Goal: Navigation & Orientation: Find specific page/section

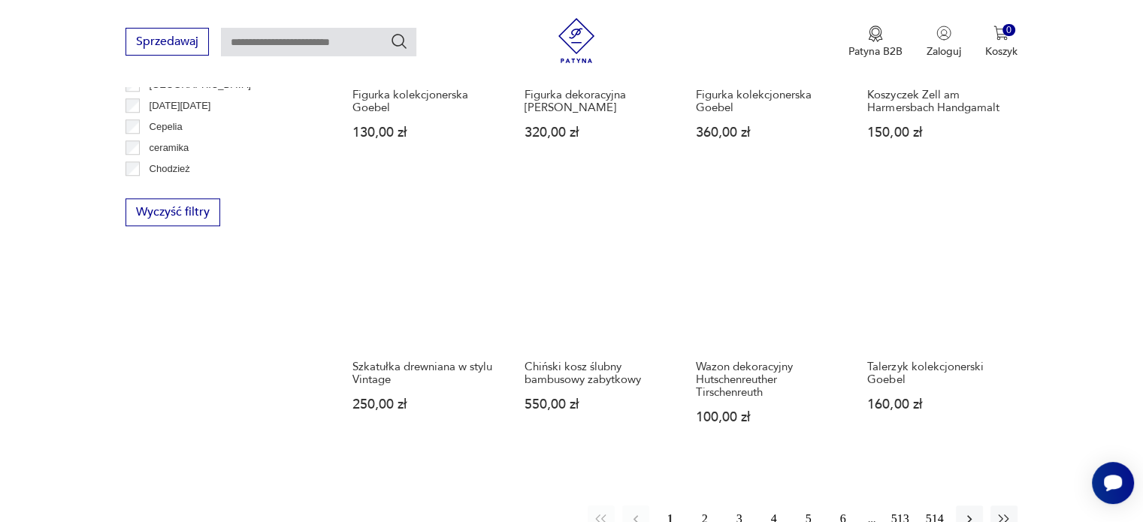
scroll to position [1428, 0]
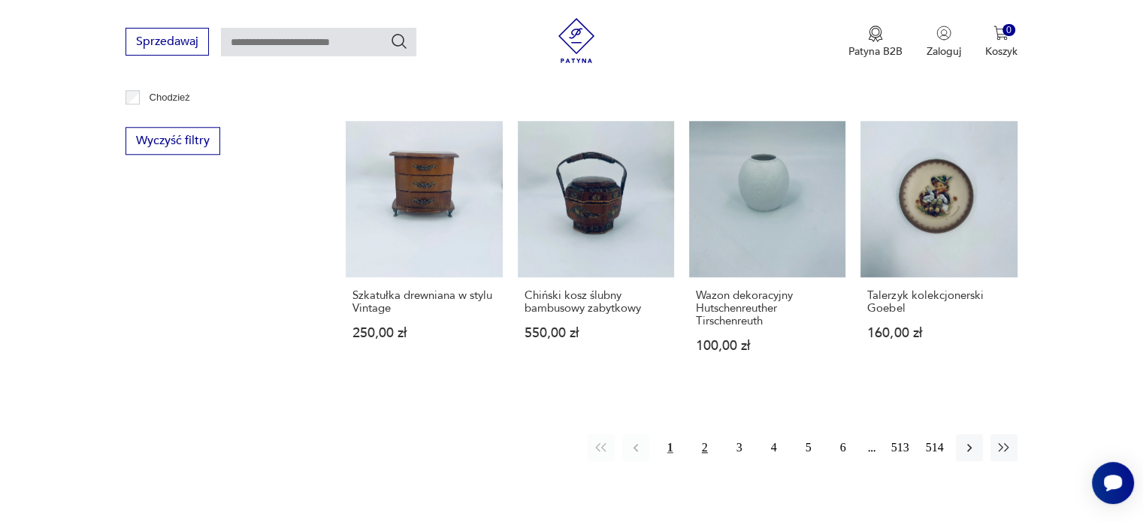
click at [703, 434] on button "2" at bounding box center [704, 447] width 27 height 27
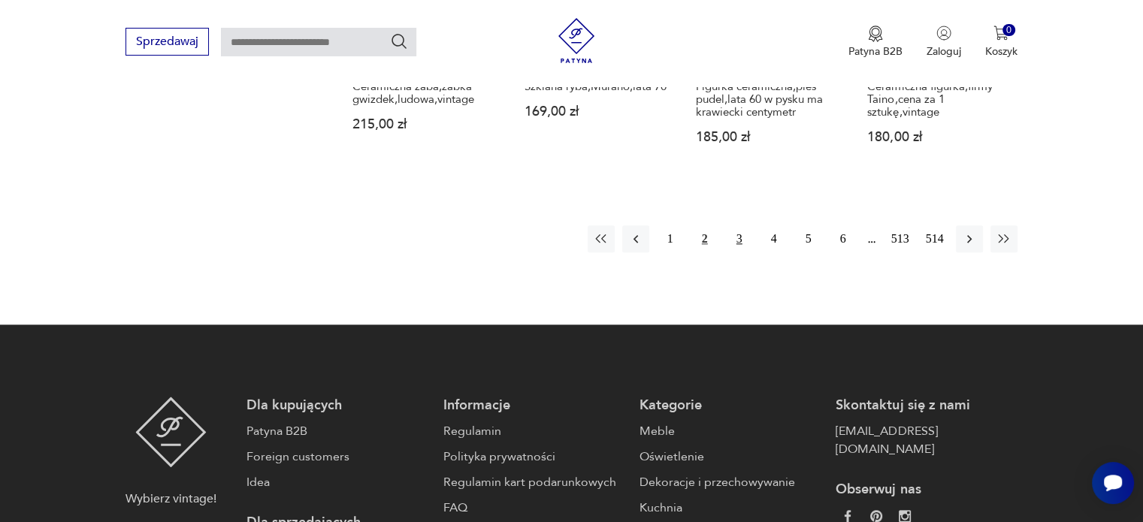
scroll to position [1633, 0]
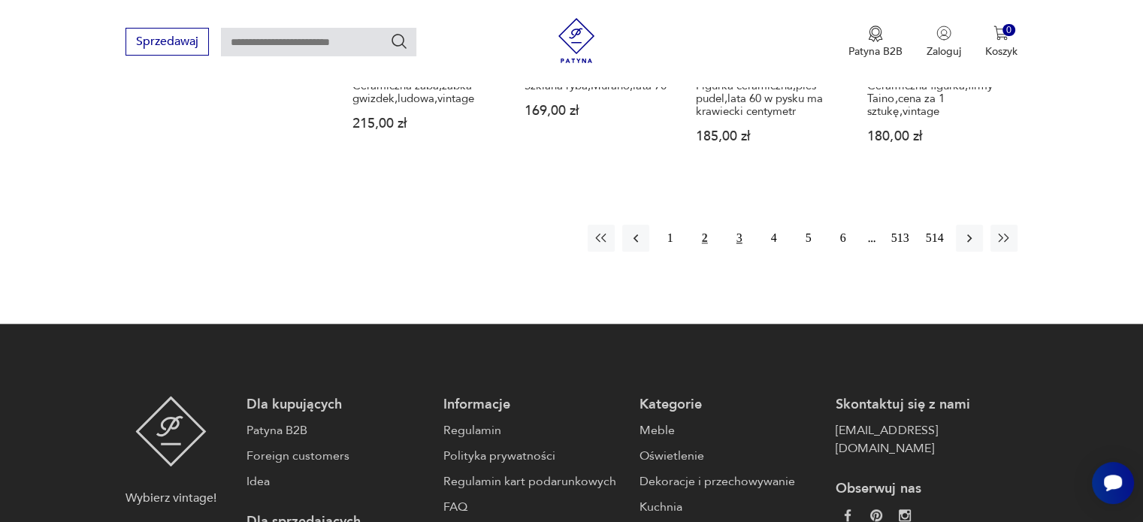
click at [735, 225] on button "3" at bounding box center [739, 238] width 27 height 27
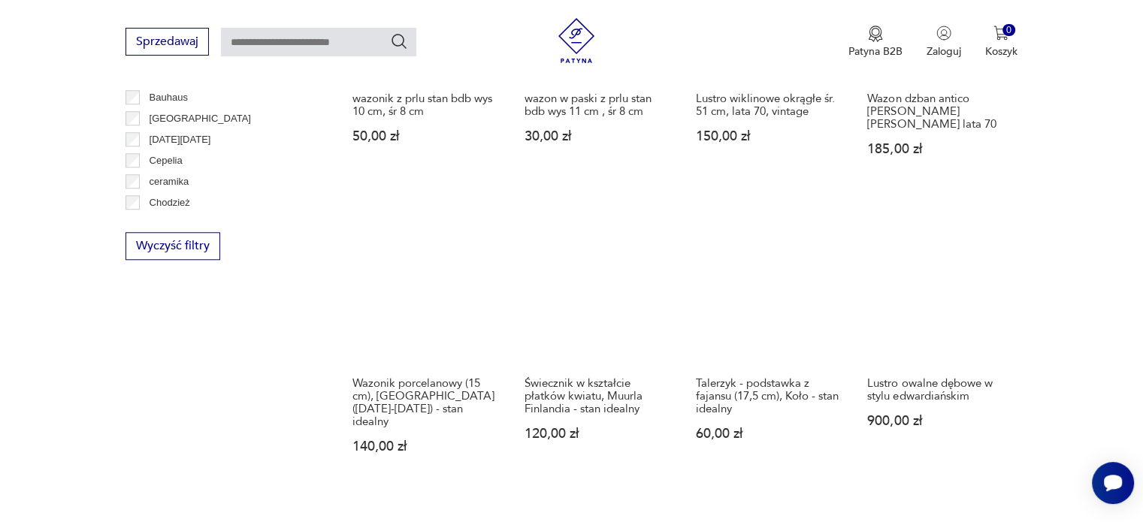
scroll to position [1353, 0]
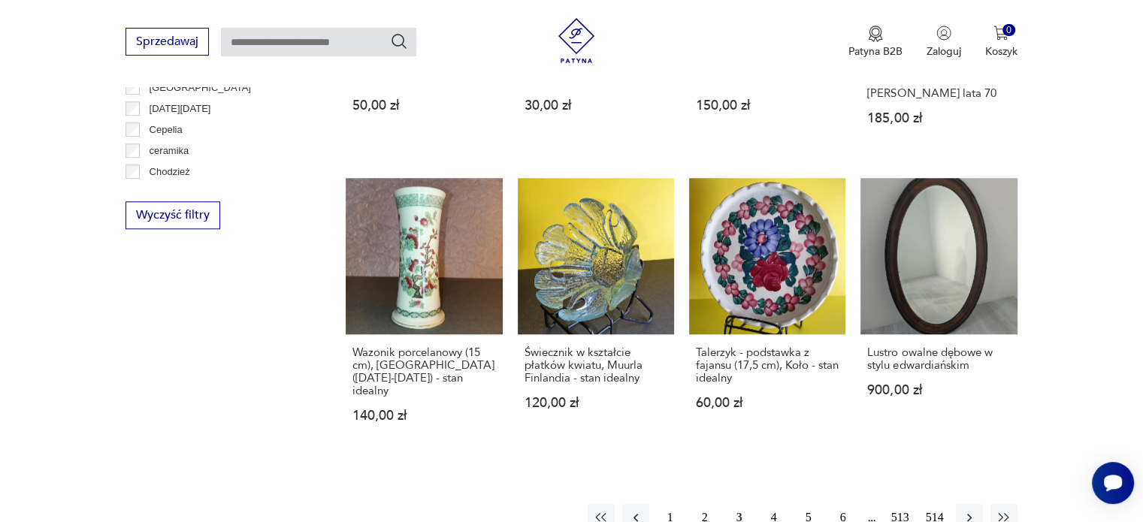
click at [773, 504] on button "4" at bounding box center [773, 517] width 27 height 27
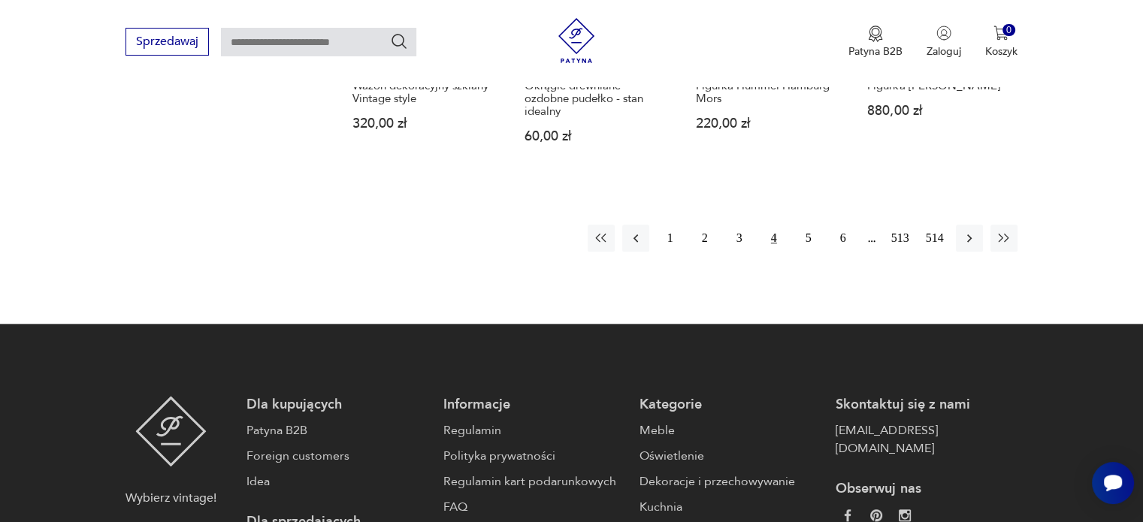
scroll to position [1609, 0]
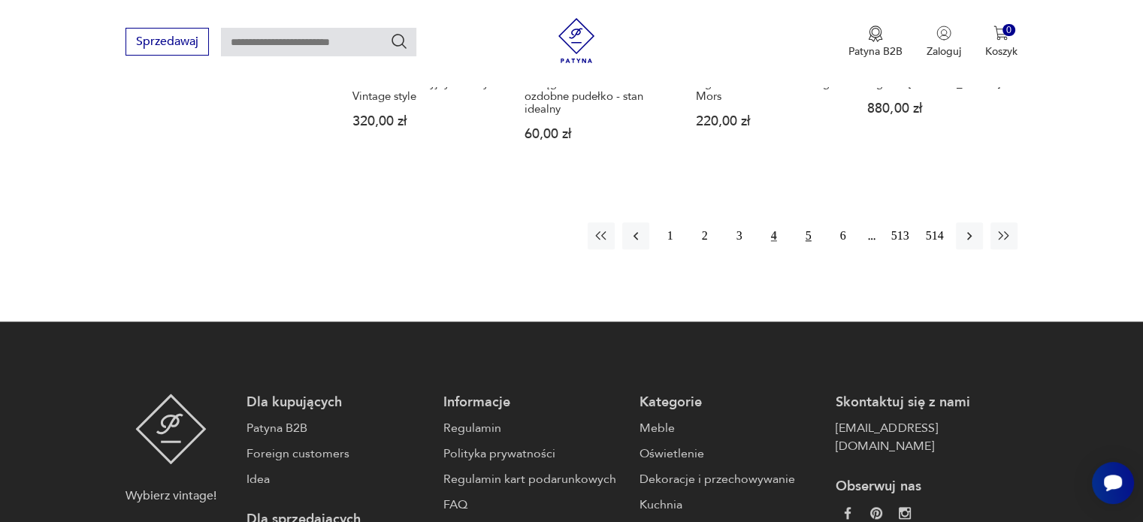
click at [811, 222] on button "5" at bounding box center [808, 235] width 27 height 27
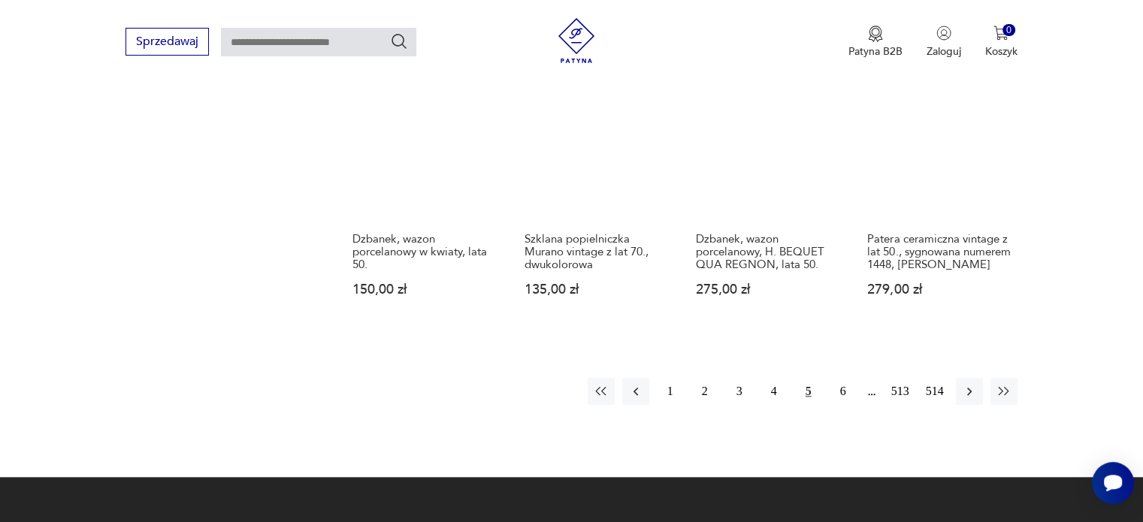
scroll to position [1506, 0]
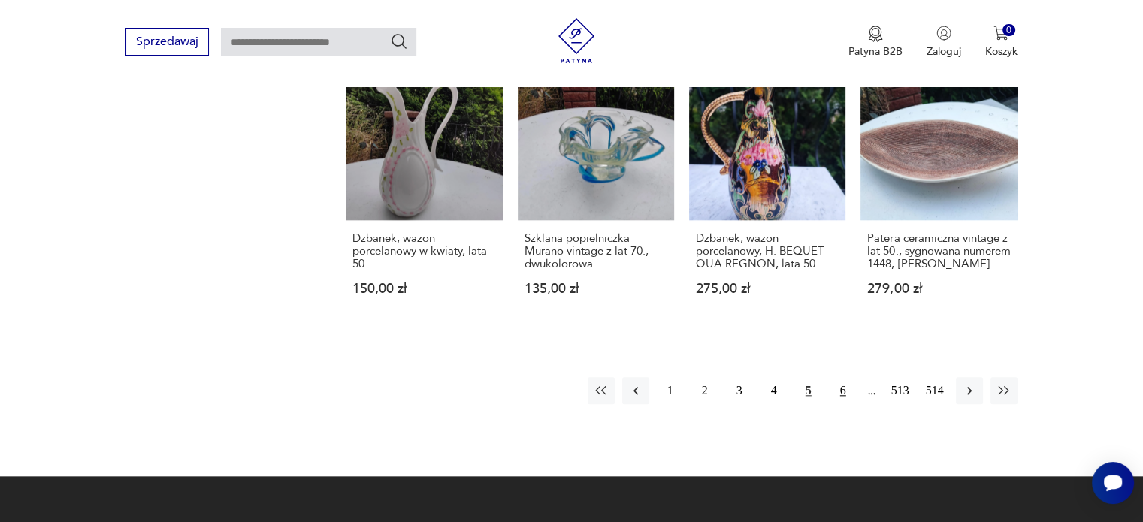
click at [842, 378] on button "6" at bounding box center [842, 390] width 27 height 27
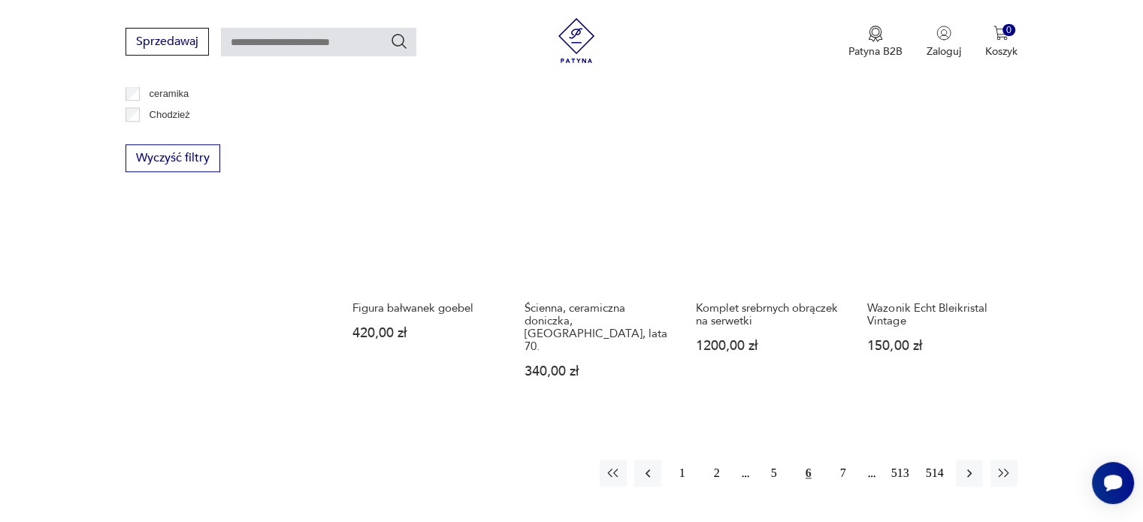
scroll to position [1408, 0]
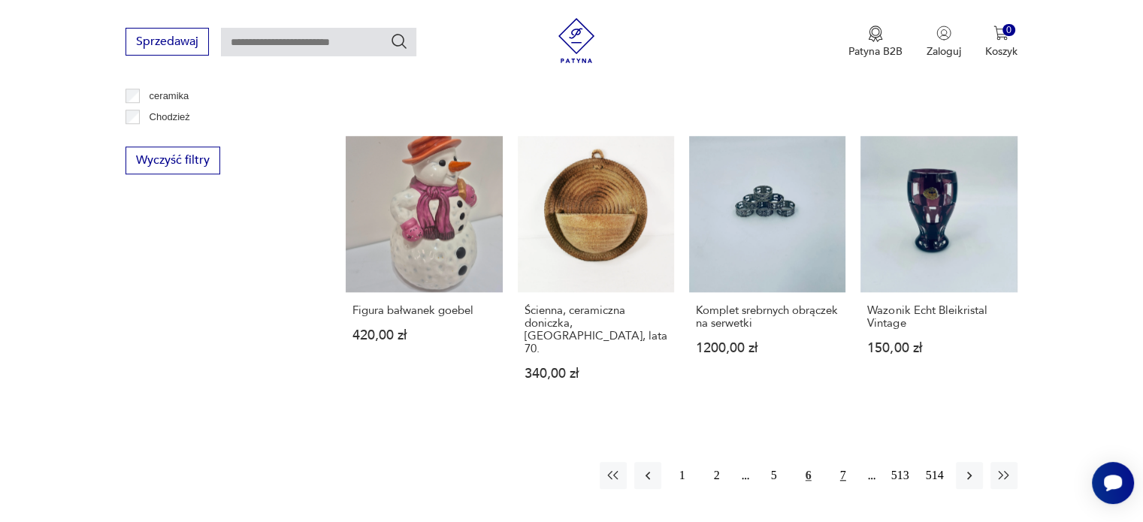
click at [842, 462] on button "7" at bounding box center [842, 475] width 27 height 27
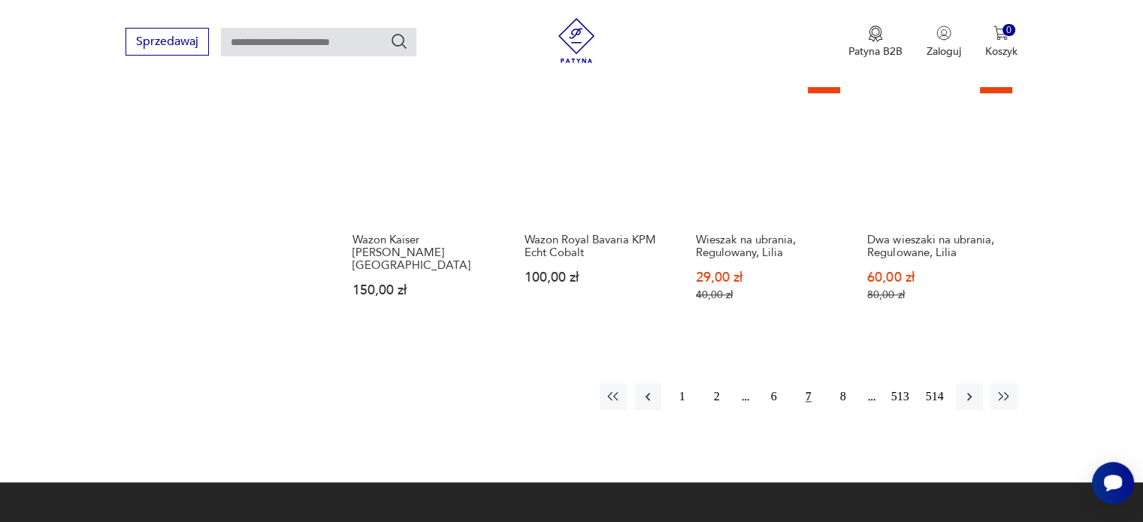
scroll to position [1533, 0]
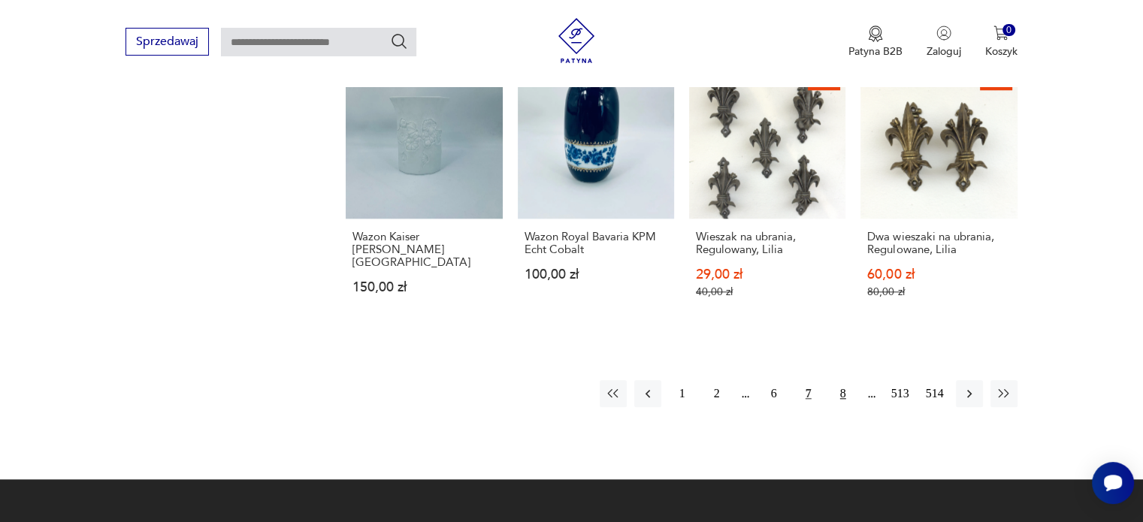
click at [842, 380] on button "8" at bounding box center [842, 393] width 27 height 27
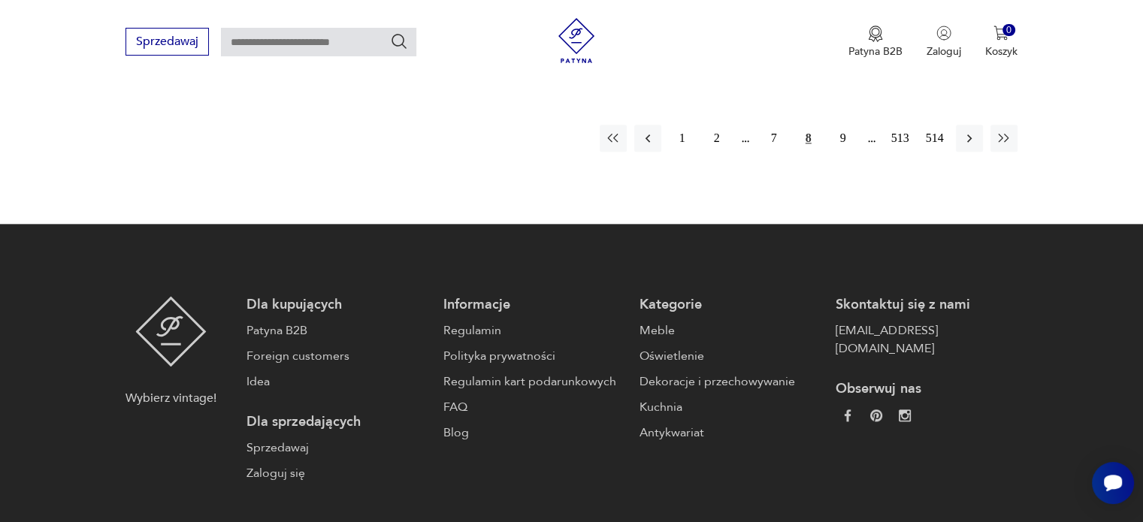
scroll to position [1855, 0]
